Goal: Find specific page/section: Find specific page/section

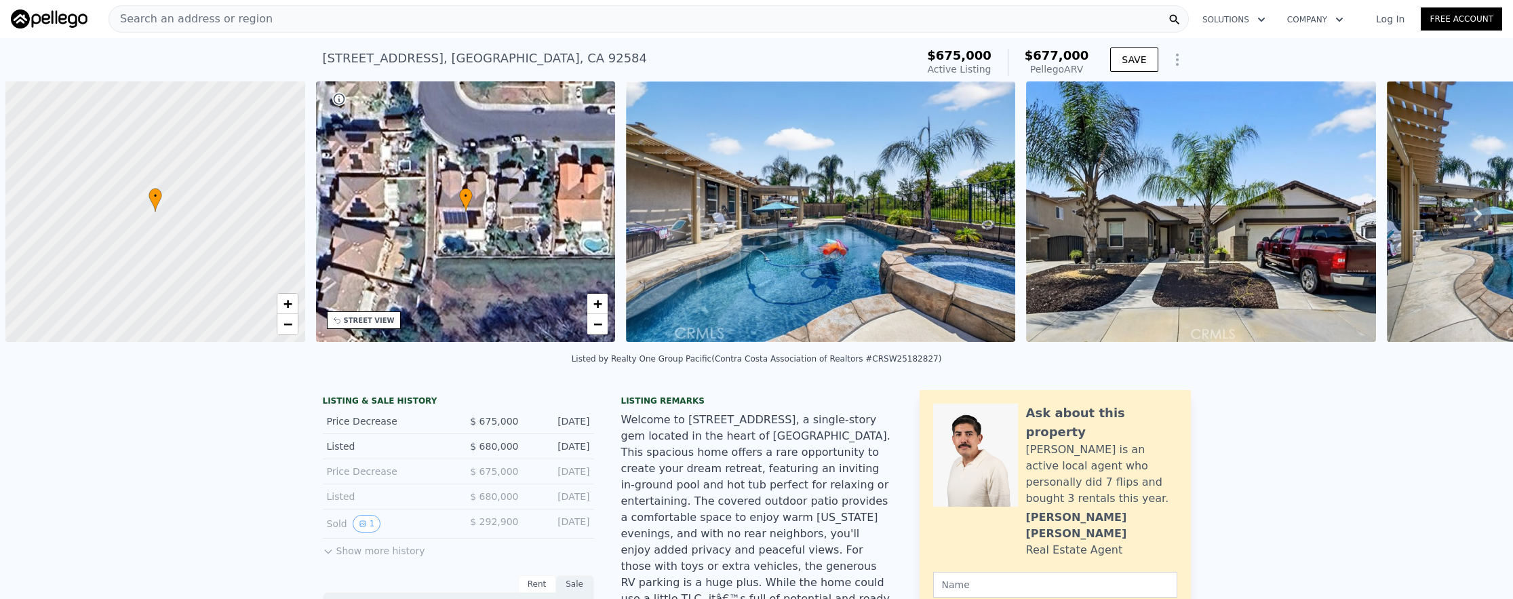
scroll to position [0, 5]
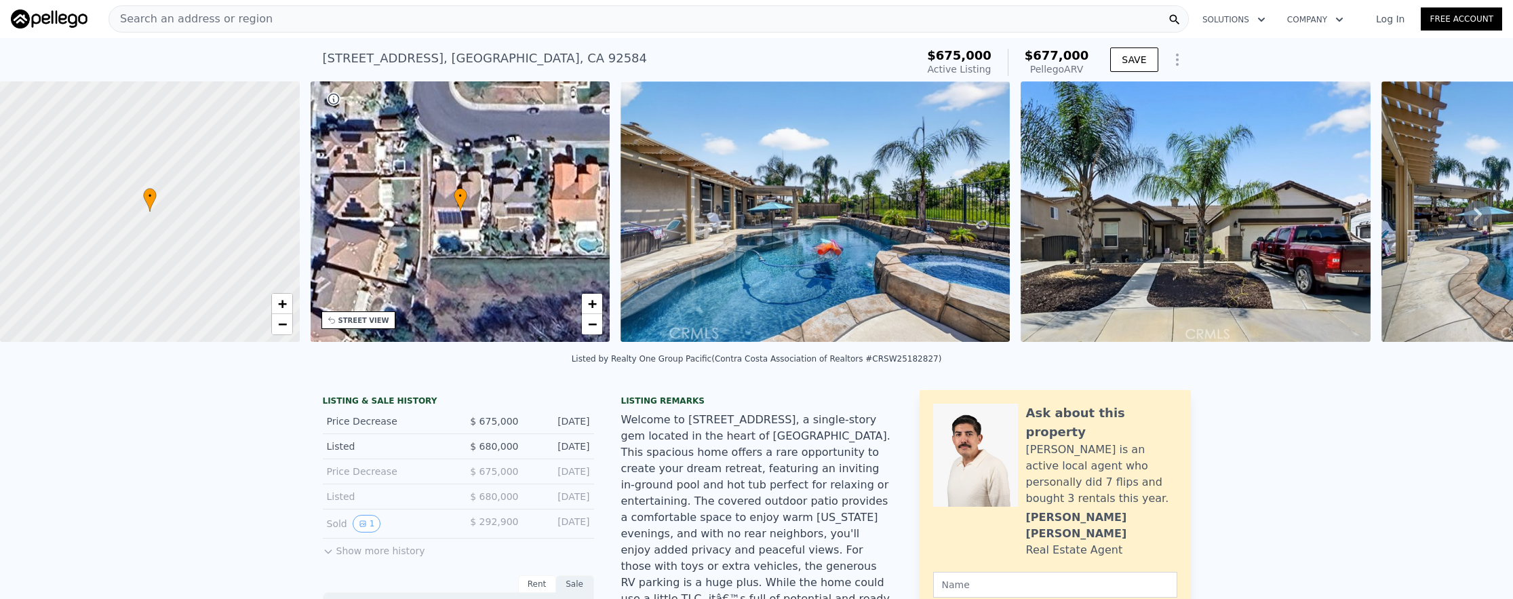
click at [176, 31] on div "Search an address or region" at bounding box center [190, 19] width 163 height 26
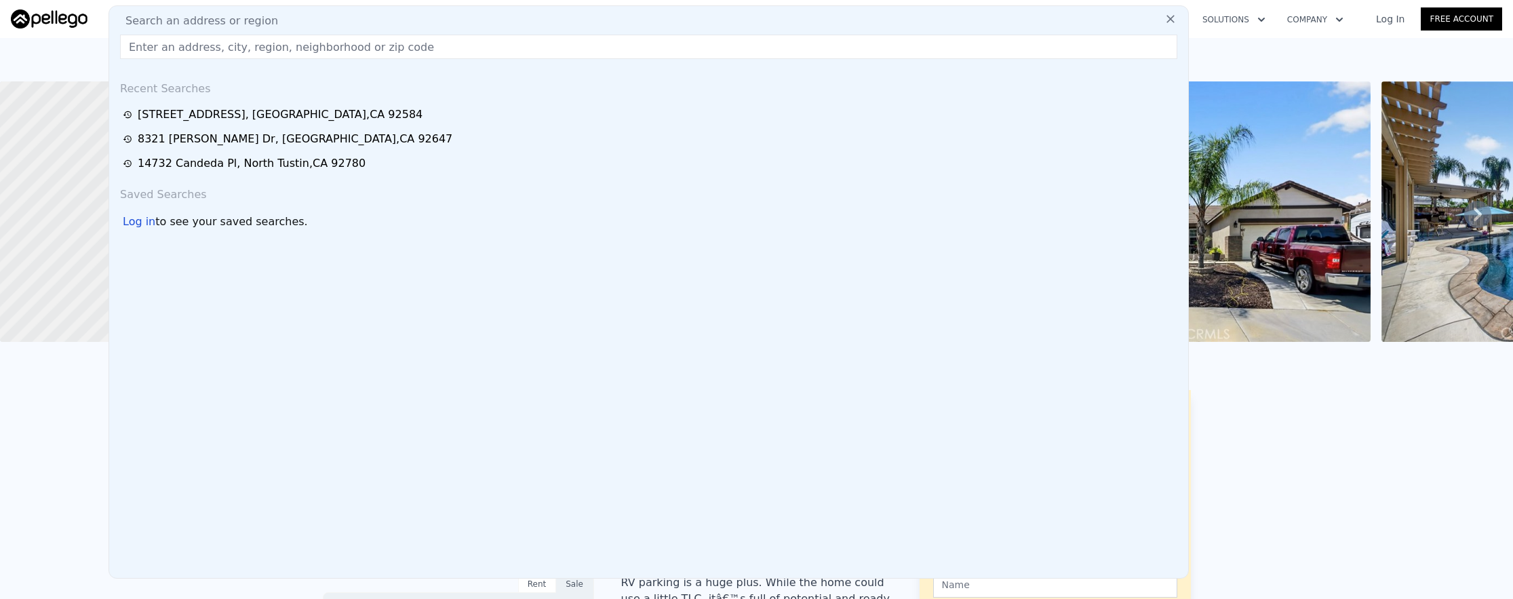
click at [182, 47] on input "text" at bounding box center [648, 47] width 1057 height 24
paste input "[STREET_ADDRESS]"
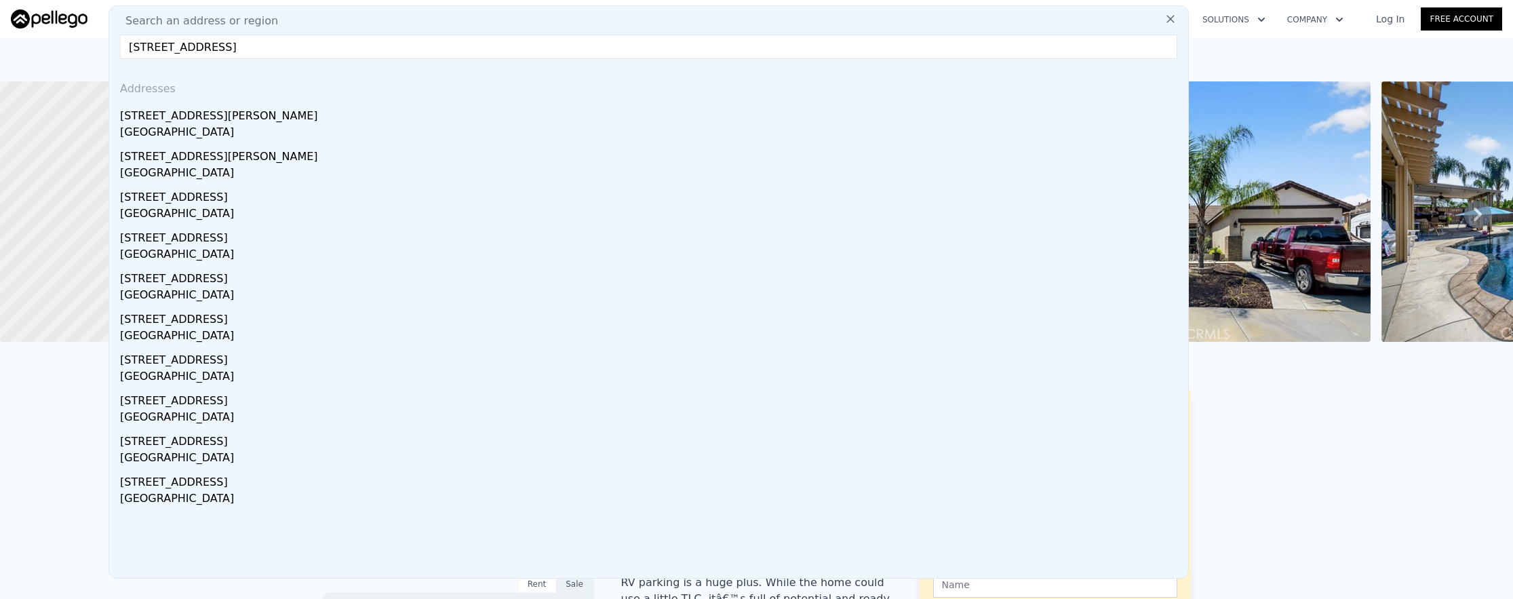
click at [167, 54] on input "[STREET_ADDRESS]" at bounding box center [648, 47] width 1057 height 24
click at [164, 43] on input "[STREET_ADDRESS]" at bounding box center [648, 47] width 1057 height 24
click at [237, 37] on input "[STREET_ADDRESS]" at bounding box center [648, 47] width 1057 height 24
drag, startPoint x: 251, startPoint y: 47, endPoint x: 460, endPoint y: 58, distance: 209.2
click at [460, 58] on input "[STREET_ADDRESS]" at bounding box center [648, 47] width 1057 height 24
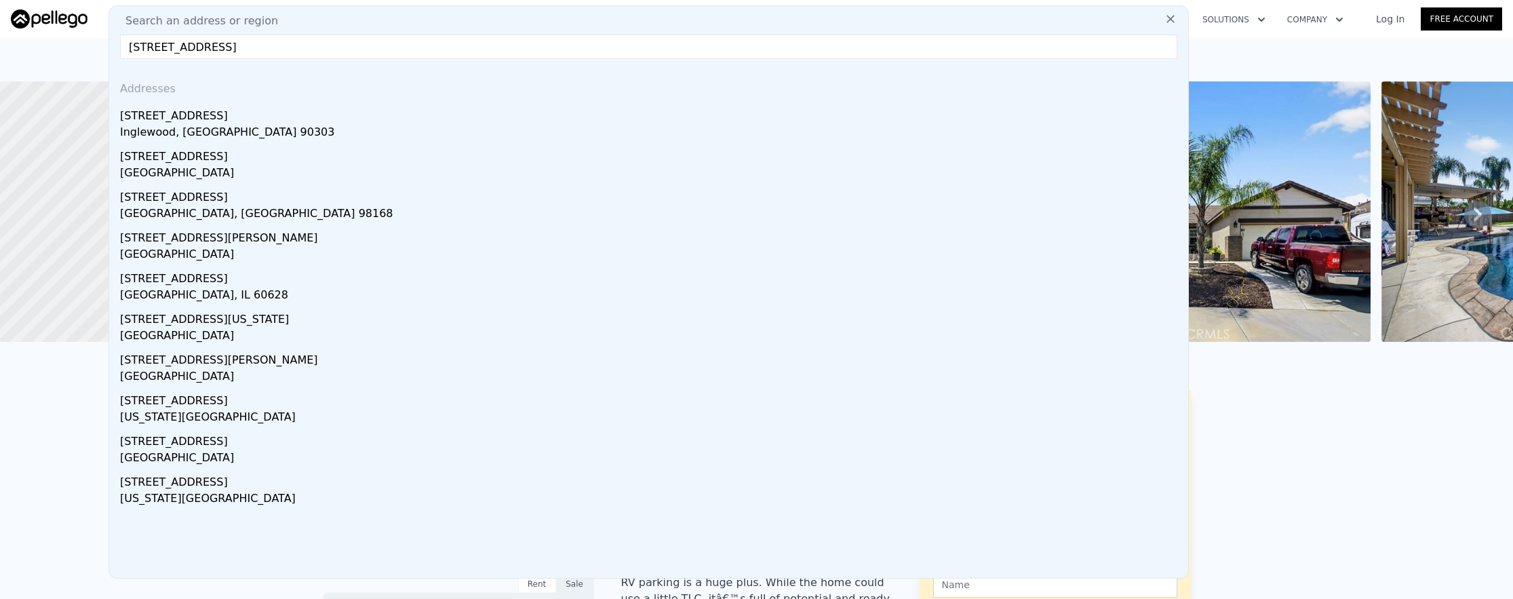
drag, startPoint x: 259, startPoint y: 47, endPoint x: 148, endPoint y: 36, distance: 111.8
click at [148, 36] on input "[STREET_ADDRESS]" at bounding box center [648, 47] width 1057 height 24
paste input "[GEOGRAPHIC_DATA][PERSON_NAME] [URL][DOMAIN_NAME] › ... › [GEOGRAPHIC_DATA] › 9…"
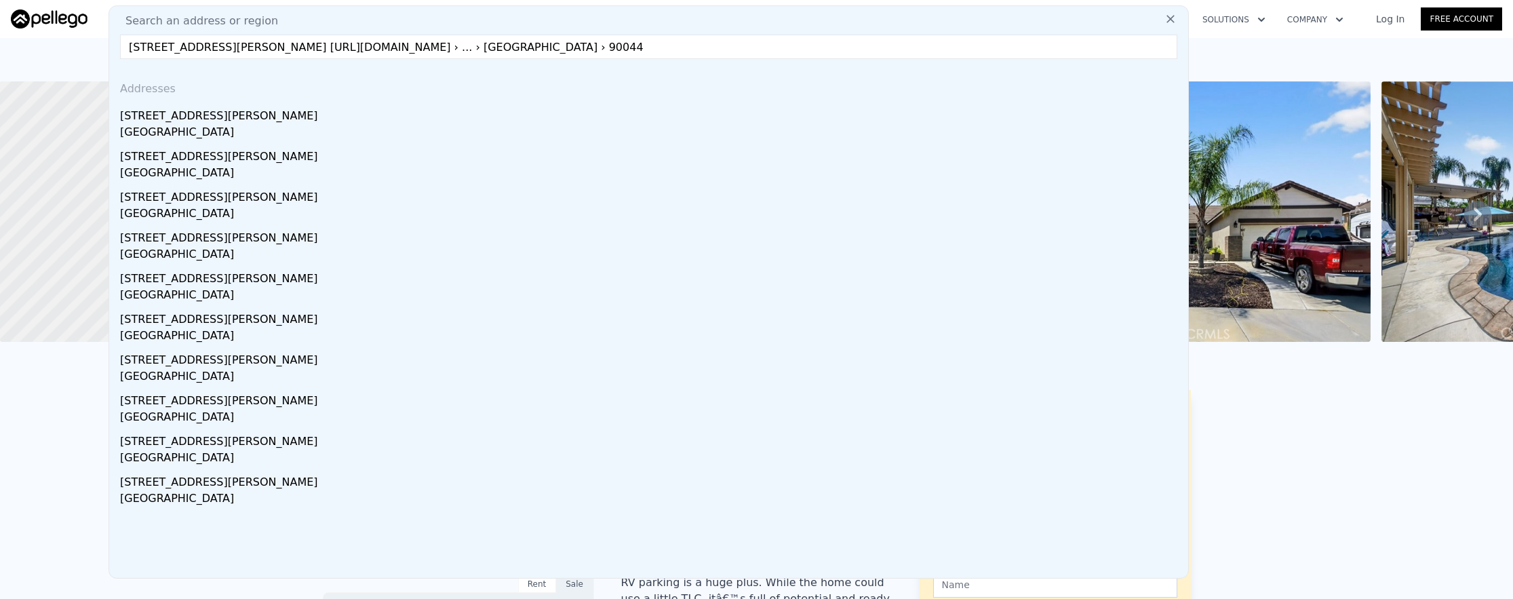
drag, startPoint x: 281, startPoint y: 44, endPoint x: 494, endPoint y: 57, distance: 213.4
click at [513, 56] on input "[STREET_ADDRESS][PERSON_NAME] [URL][DOMAIN_NAME] › ... › [GEOGRAPHIC_DATA] › 90…" at bounding box center [648, 47] width 1057 height 24
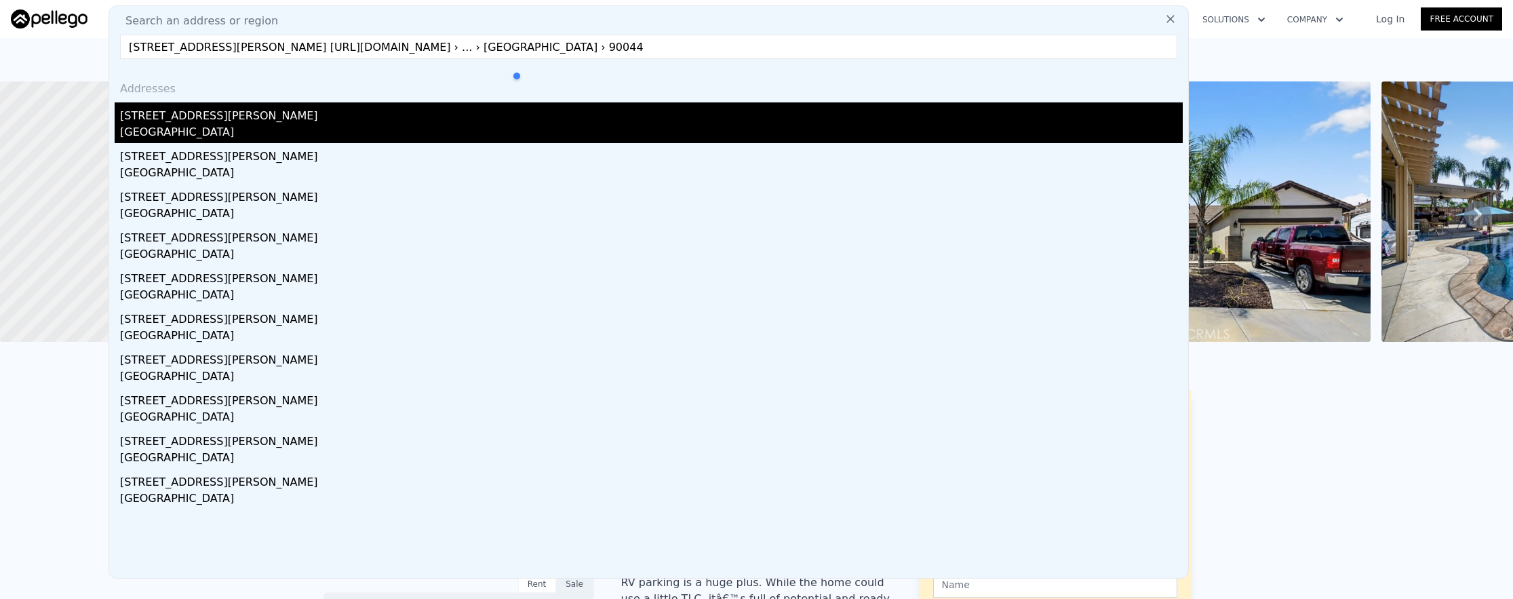
type input "[STREET_ADDRESS][PERSON_NAME] [URL][DOMAIN_NAME] › ... › [GEOGRAPHIC_DATA] › 90…"
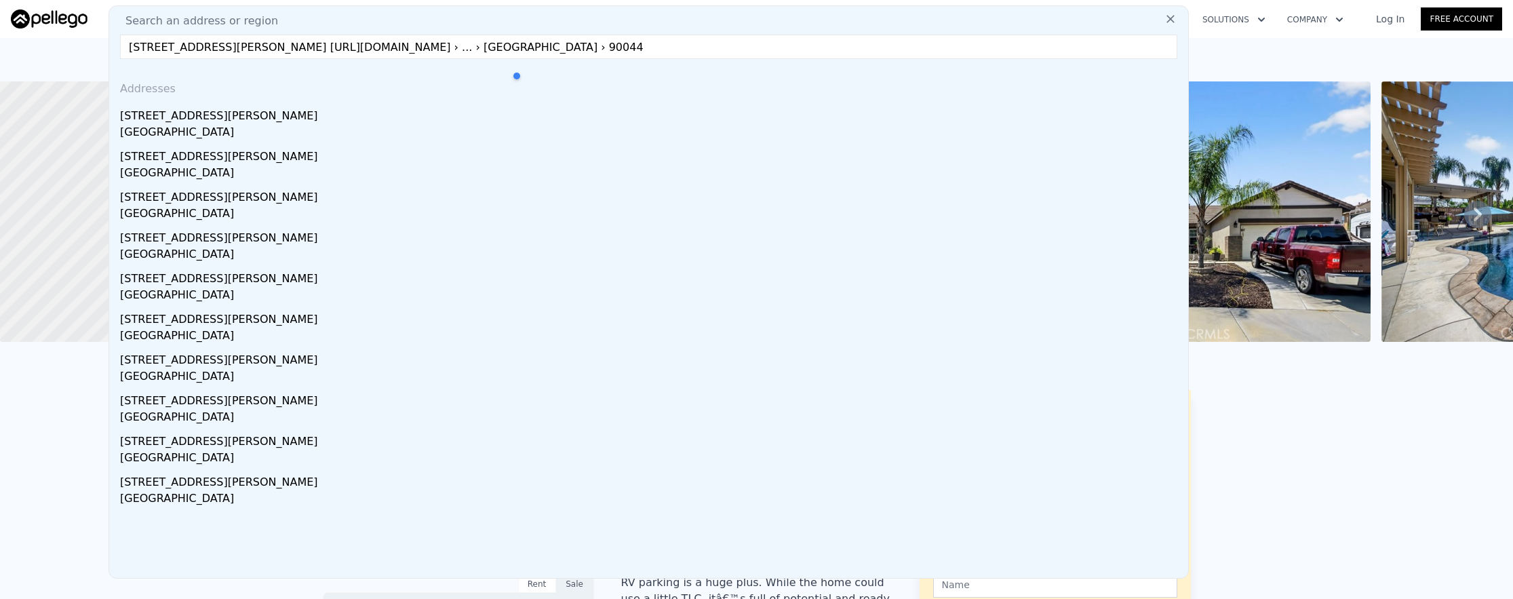
click at [144, 124] on div "[GEOGRAPHIC_DATA]" at bounding box center [651, 133] width 1063 height 19
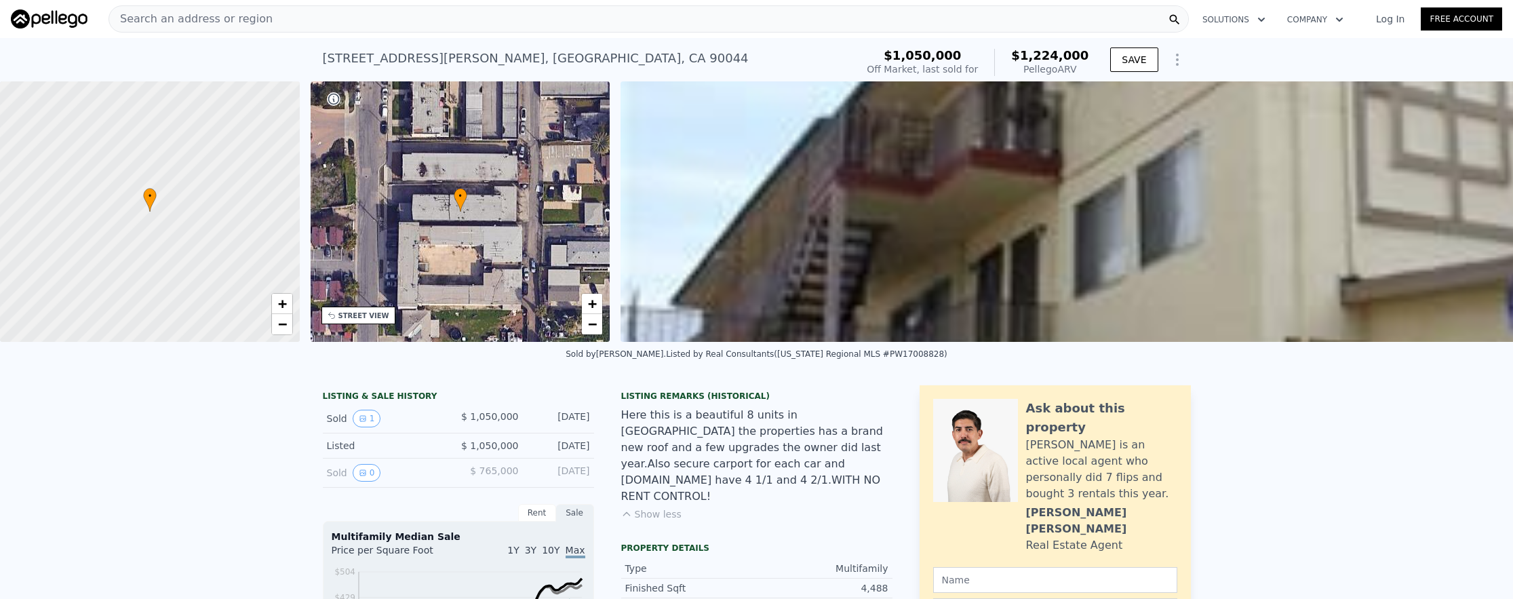
click at [547, 32] on div "Search an address or region Solutions Company Open main menu Log In Free Account" at bounding box center [757, 19] width 1492 height 33
click at [547, 30] on div "Search an address or region" at bounding box center [649, 18] width 1080 height 27
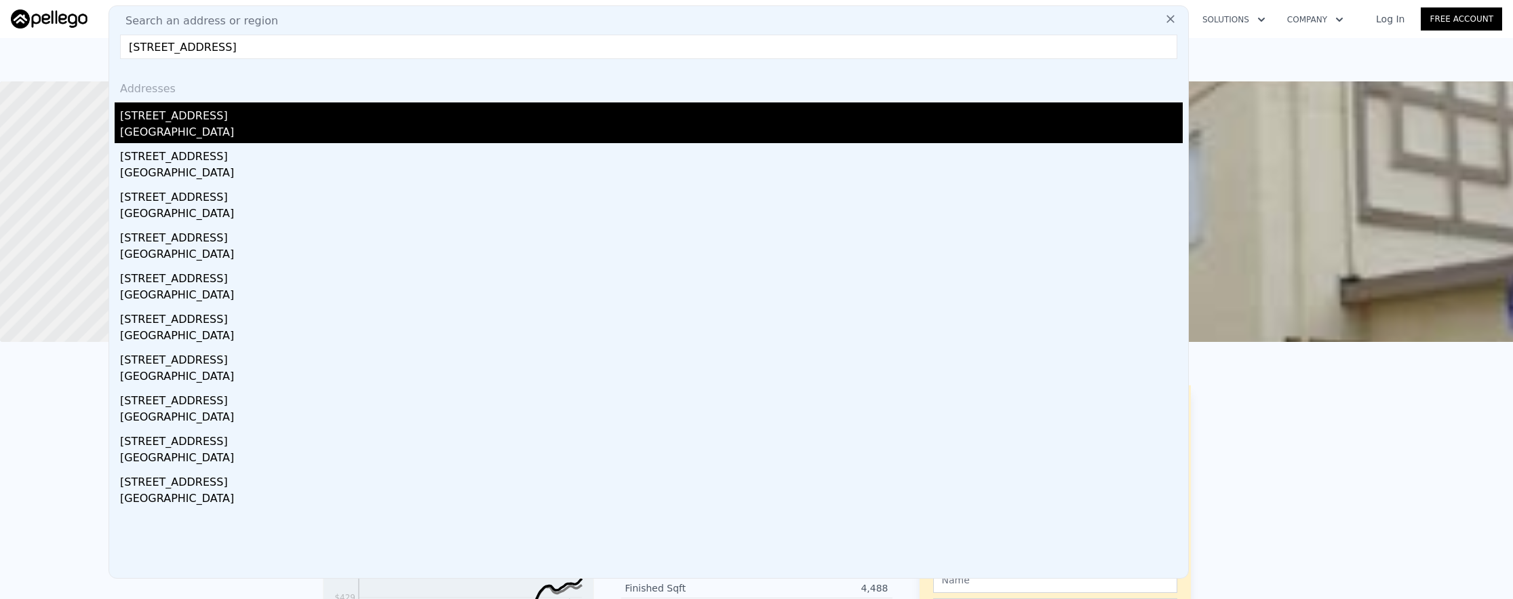
type input "[STREET_ADDRESS]"
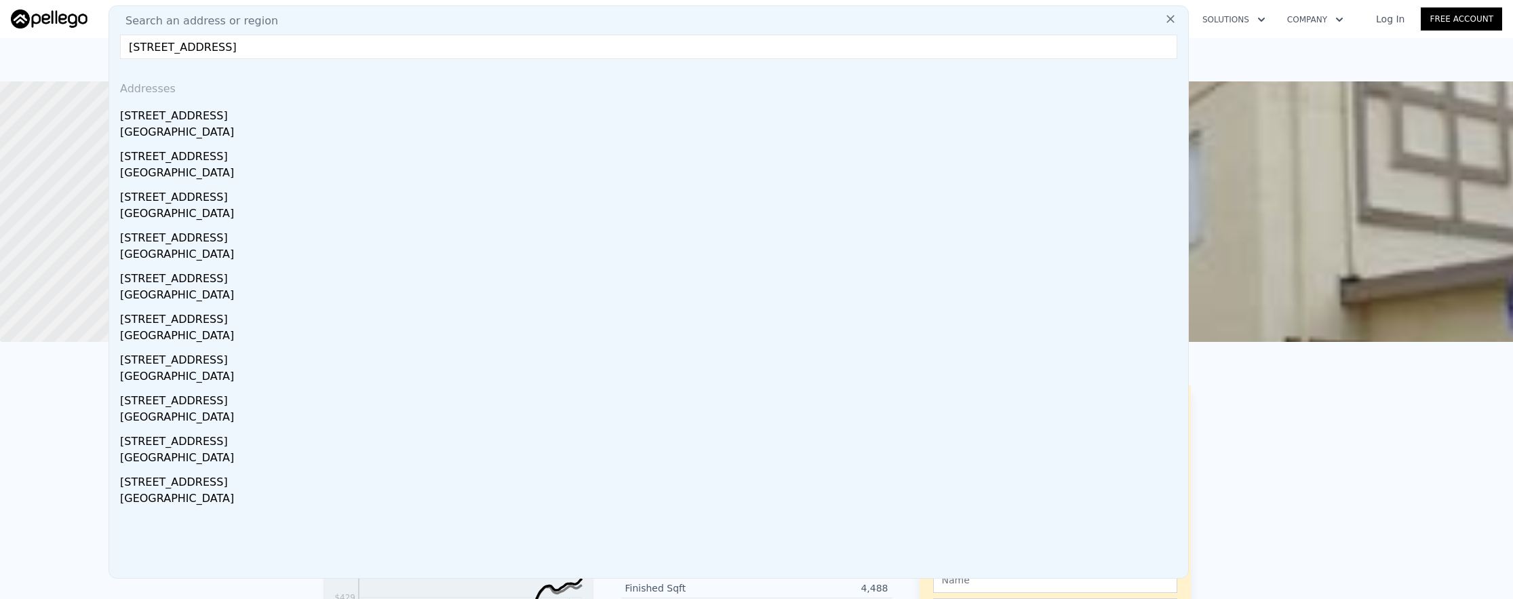
click at [258, 113] on div "[STREET_ADDRESS]" at bounding box center [651, 113] width 1063 height 22
